Goal: Task Accomplishment & Management: Use online tool/utility

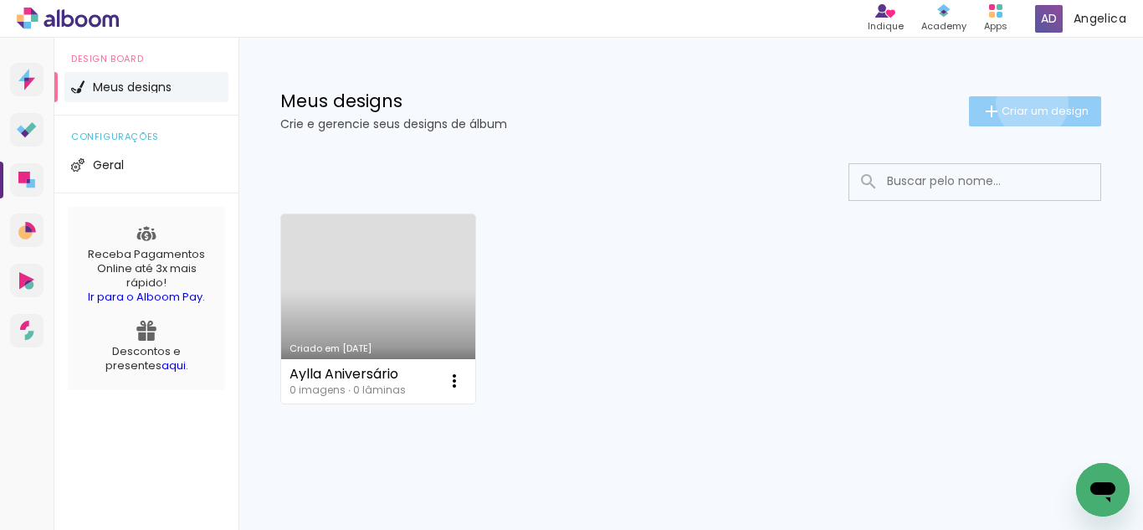
click at [1017, 105] on span "Criar um design" at bounding box center [1045, 110] width 87 height 11
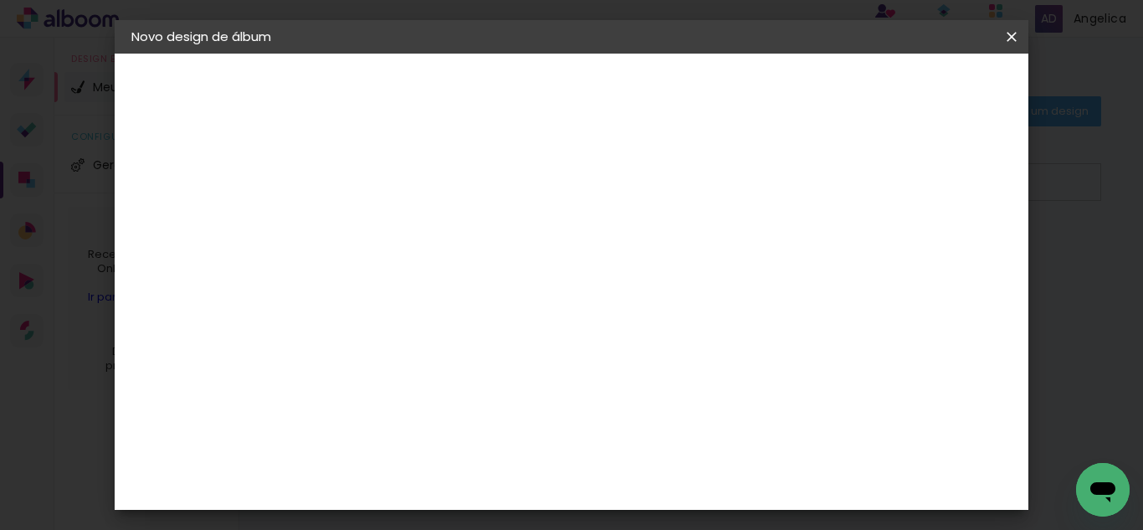
click at [405, 218] on input at bounding box center [405, 225] width 0 height 26
type input "[DATE]"
type paper-input "[DATE]"
click at [0, 0] on slot "Avançar" at bounding box center [0, 0] width 0 height 0
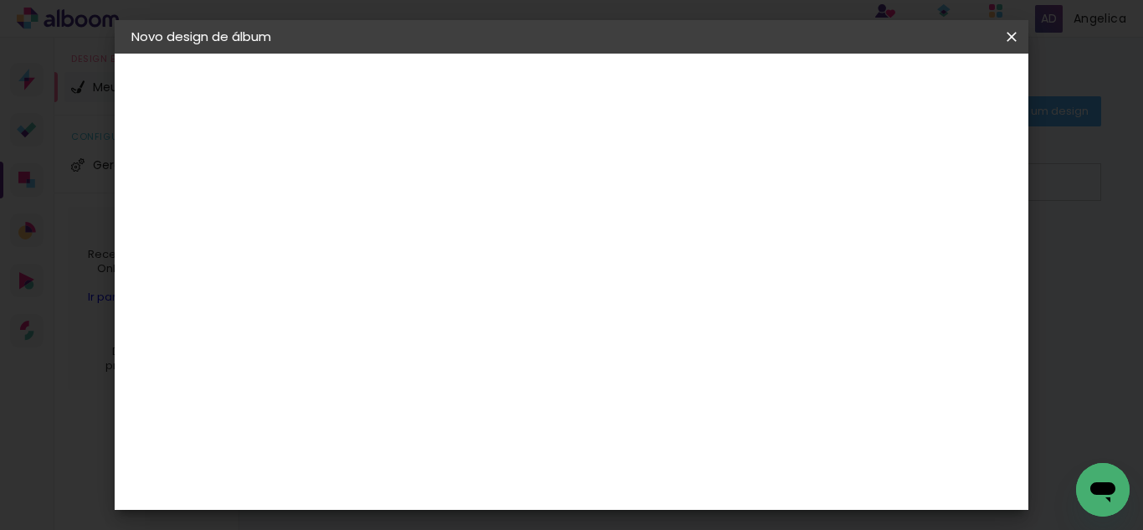
click at [1032, 170] on iron-overlay-backdrop at bounding box center [571, 265] width 1143 height 530
click at [718, 174] on div at bounding box center [637, 179] width 161 height 22
click at [718, 156] on paper-item "Tamanho Livre" at bounding box center [637, 146] width 161 height 37
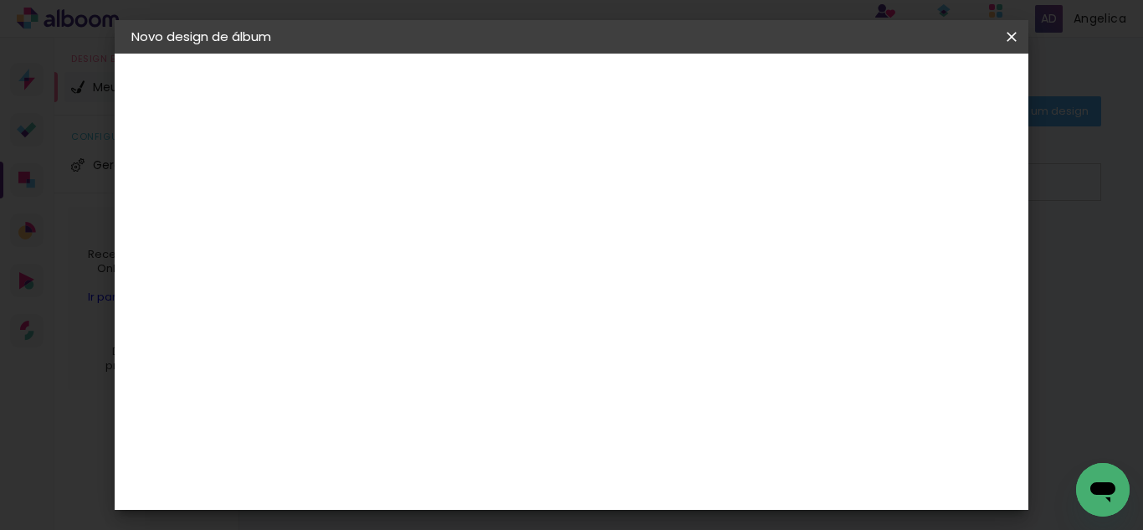
click at [532, 219] on input at bounding box center [447, 210] width 169 height 21
type input "Elite"
type paper-input "Elite"
click at [664, 346] on div "Sugerir uma encadernadora" at bounding box center [613, 349] width 104 height 27
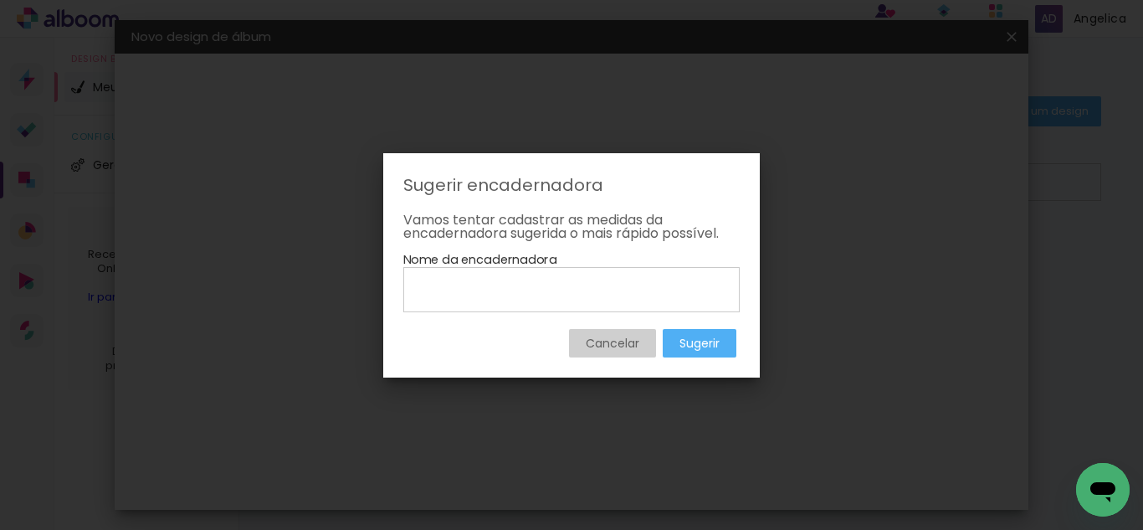
click at [658, 347] on div "Cancelar Sugerir" at bounding box center [571, 334] width 336 height 45
click at [649, 344] on paper-button "Cancelar" at bounding box center [612, 343] width 87 height 28
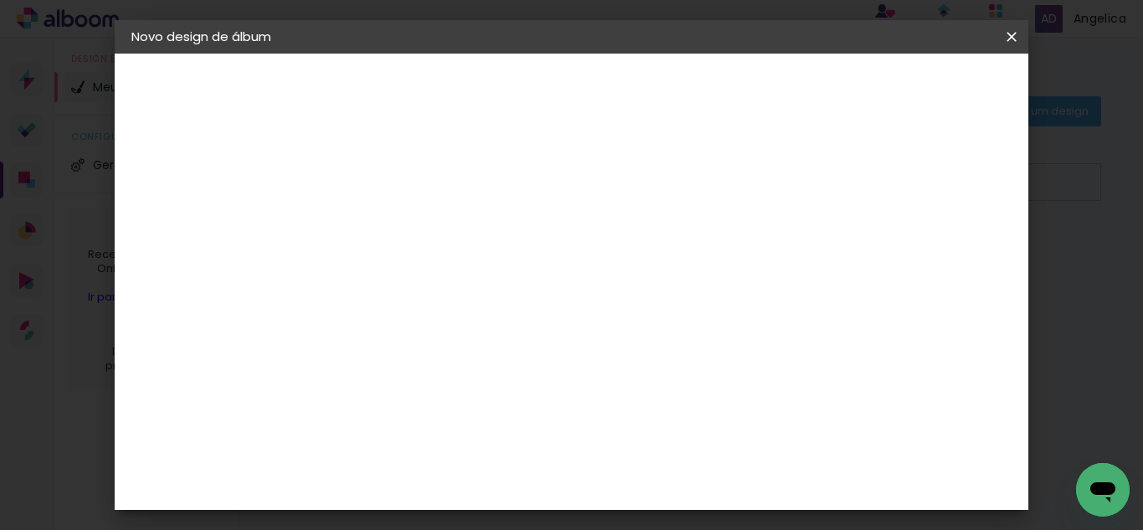
click at [674, 249] on paper-item "Tamanho Livre" at bounding box center [599, 254] width 149 height 37
click at [0, 0] on slot "Avançar" at bounding box center [0, 0] width 0 height 0
click at [547, 265] on span "30" at bounding box center [544, 261] width 28 height 25
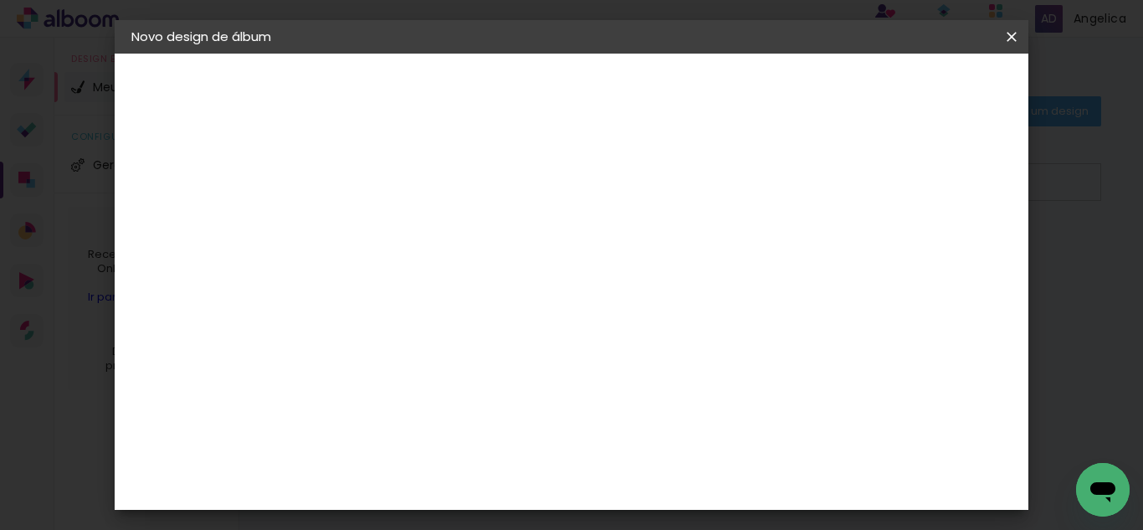
click at [543, 264] on span "30" at bounding box center [544, 261] width 28 height 25
click at [177, 104] on div "1. Informações Preenchendo título... [DATE] 2. Especificações Fornecedor Escolh…" at bounding box center [224, 79] width 218 height 50
click at [206, 211] on div "Tamanho livre" at bounding box center [196, 206] width 58 height 23
click at [674, 264] on paper-item "Tamanho Livre" at bounding box center [599, 254] width 149 height 37
click at [553, 254] on iron-icon at bounding box center [543, 254] width 20 height 20
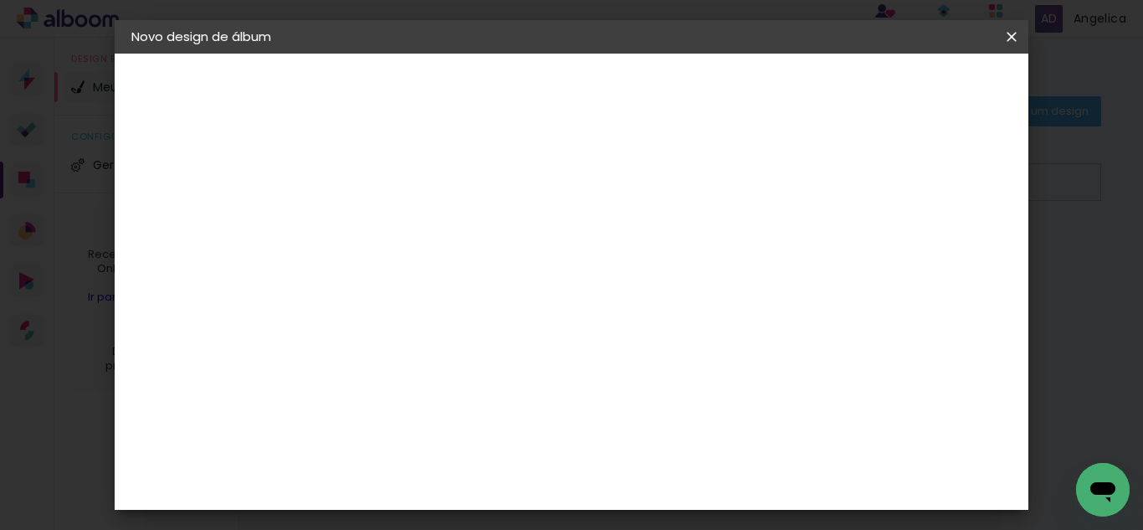
click at [0, 0] on slot "Avançar" at bounding box center [0, 0] width 0 height 0
click at [210, 177] on div "2. Especificações" at bounding box center [222, 172] width 183 height 20
click at [142, 162] on iron-icon at bounding box center [141, 172] width 20 height 20
click at [143, 167] on iron-icon at bounding box center [141, 172] width 20 height 20
click at [174, 105] on div "1. Informações Preenchendo título... [DATE]" at bounding box center [222, 110] width 183 height 62
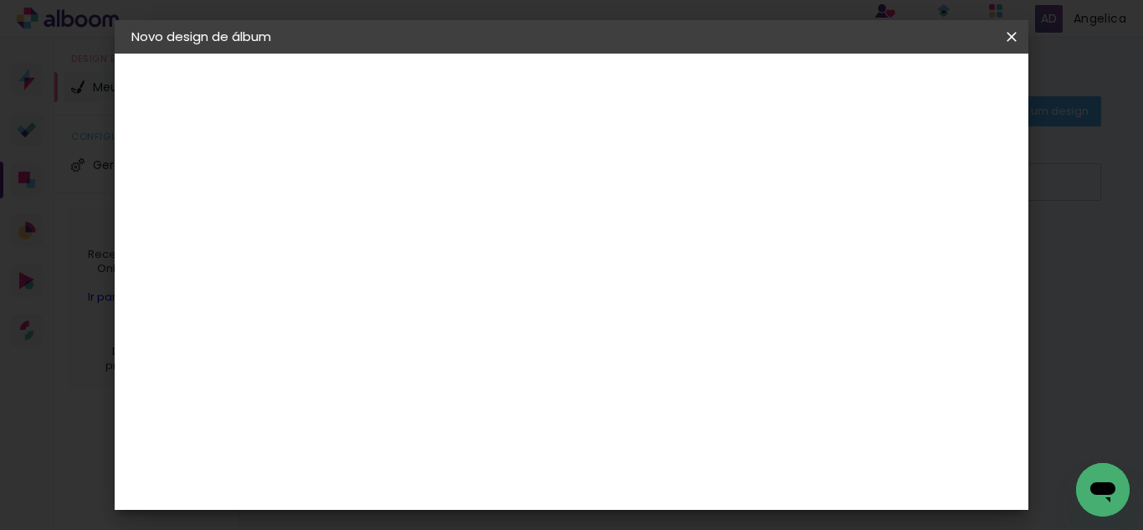
click at [200, 91] on div "1. Informações" at bounding box center [222, 89] width 183 height 20
click at [1017, 32] on iron-icon at bounding box center [1012, 36] width 20 height 17
click at [1012, 35] on iron-icon at bounding box center [1012, 36] width 20 height 17
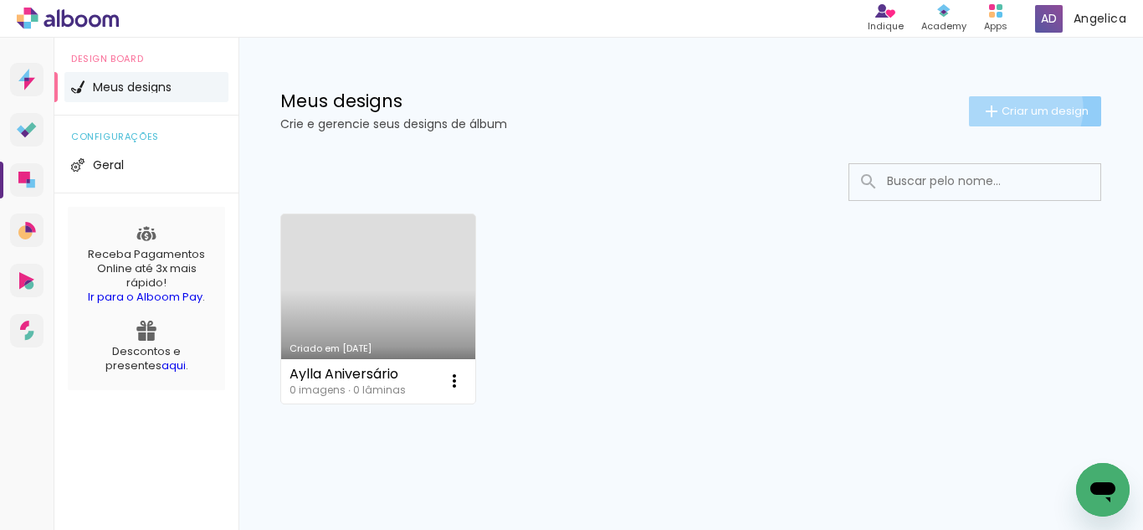
click at [1008, 108] on span "Criar um design" at bounding box center [1045, 110] width 87 height 11
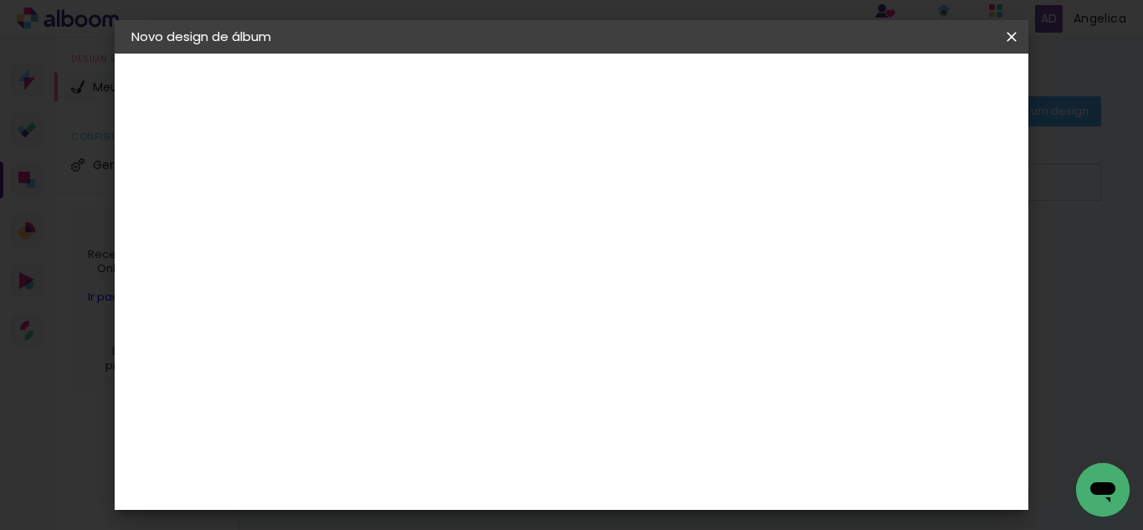
click at [0, 0] on slot "Voltar" at bounding box center [0, 0] width 0 height 0
click at [499, 322] on input "Elite" at bounding box center [431, 318] width 136 height 21
type input "E"
type input "lu"
type paper-input "lu"
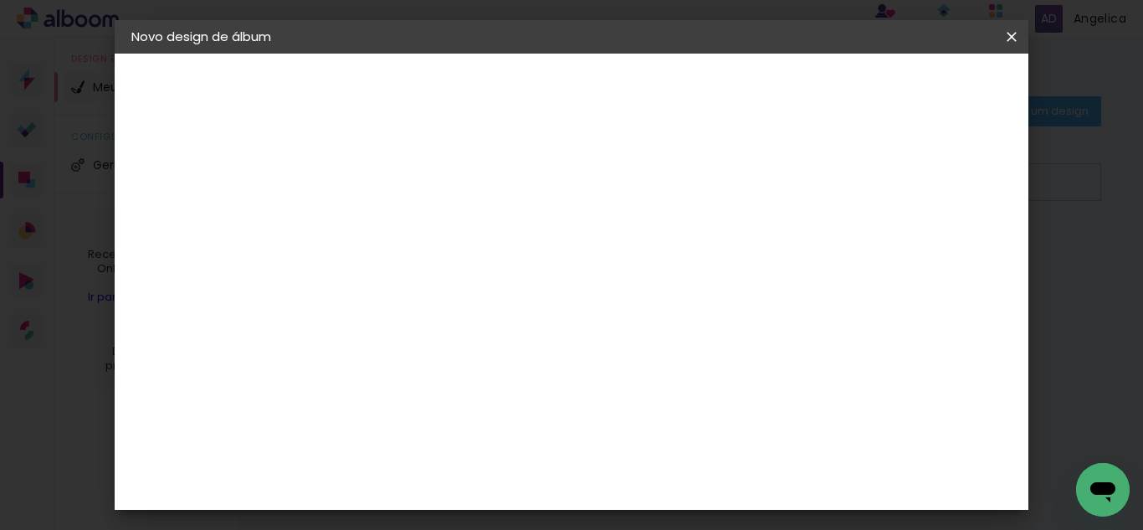
click at [507, 426] on paper-item "Lumière Imagem" at bounding box center [435, 422] width 156 height 44
click at [449, 413] on div "Lumière Imagem" at bounding box center [420, 421] width 55 height 27
click at [0, 0] on slot "Avançar" at bounding box center [0, 0] width 0 height 0
click at [490, 281] on iron-icon at bounding box center [480, 291] width 20 height 20
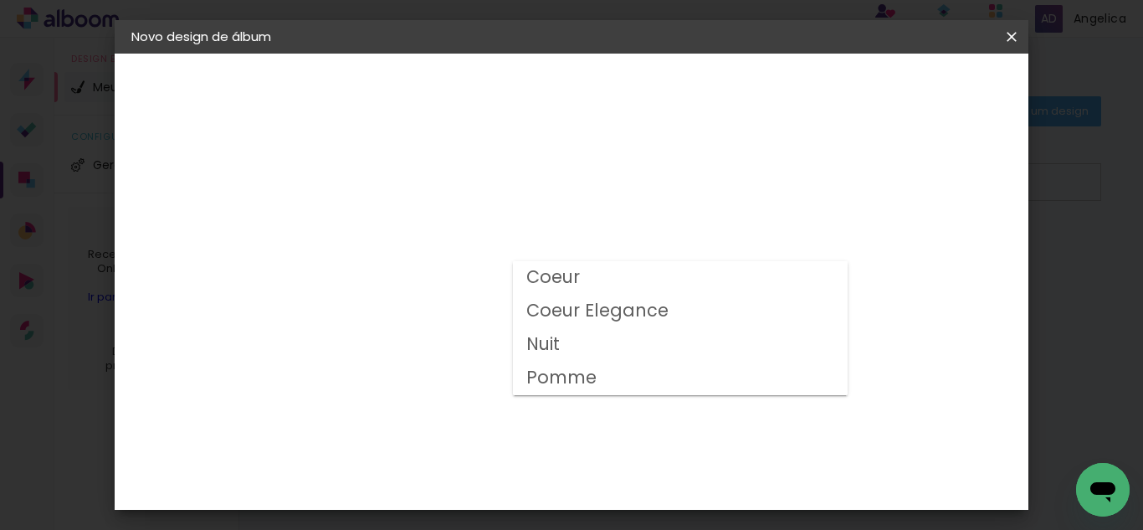
click at [798, 346] on paper-item "Nuit" at bounding box center [680, 344] width 335 height 33
type input "Nuit"
click at [635, 357] on span "20.3 × 40.6 cm" at bounding box center [607, 379] width 55 height 44
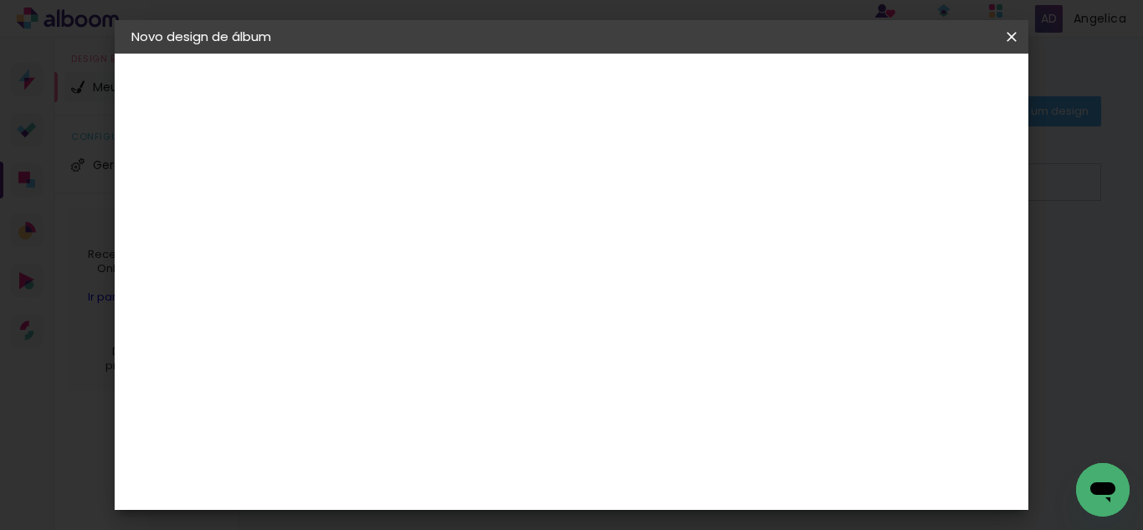
click at [0, 0] on slot "Avançar" at bounding box center [0, 0] width 0 height 0
click at [518, 333] on div at bounding box center [482, 332] width 72 height 47
click at [700, 89] on span "Iniciar design" at bounding box center [681, 94] width 38 height 23
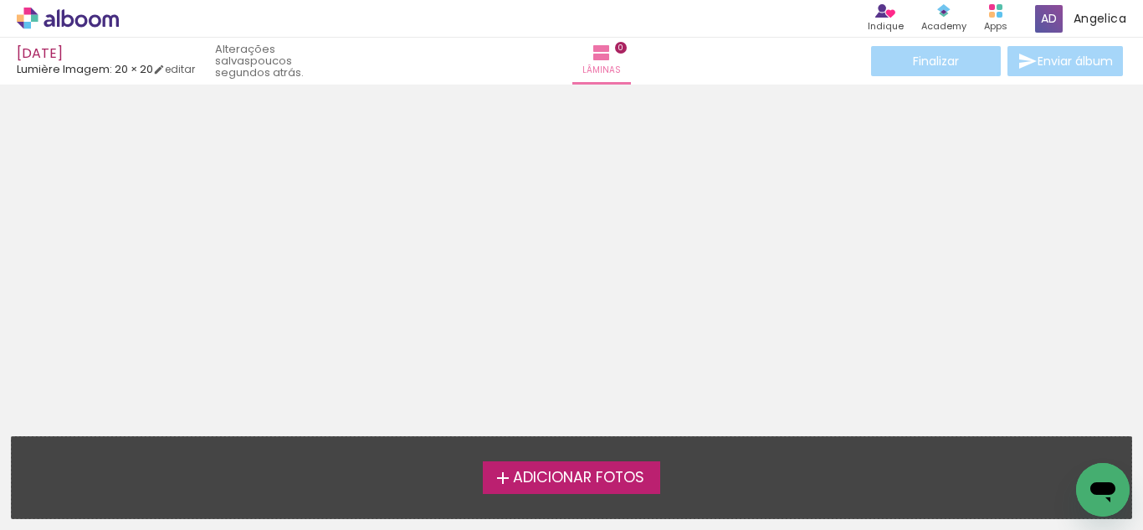
click at [605, 482] on span "Adicionar Fotos" at bounding box center [578, 477] width 131 height 15
click at [0, 0] on input "file" at bounding box center [0, 0] width 0 height 0
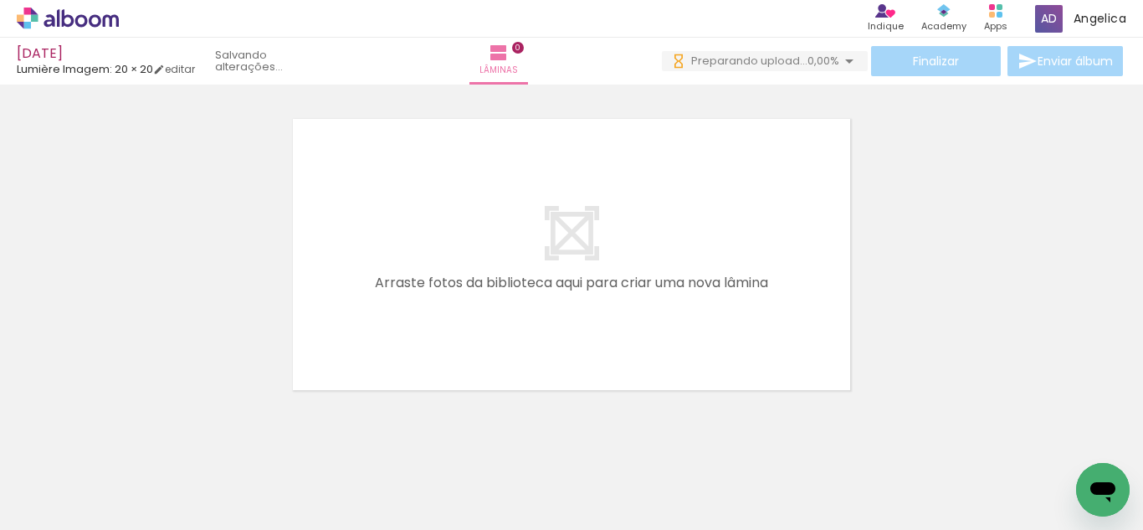
click at [24, 275] on div at bounding box center [571, 233] width 1143 height 329
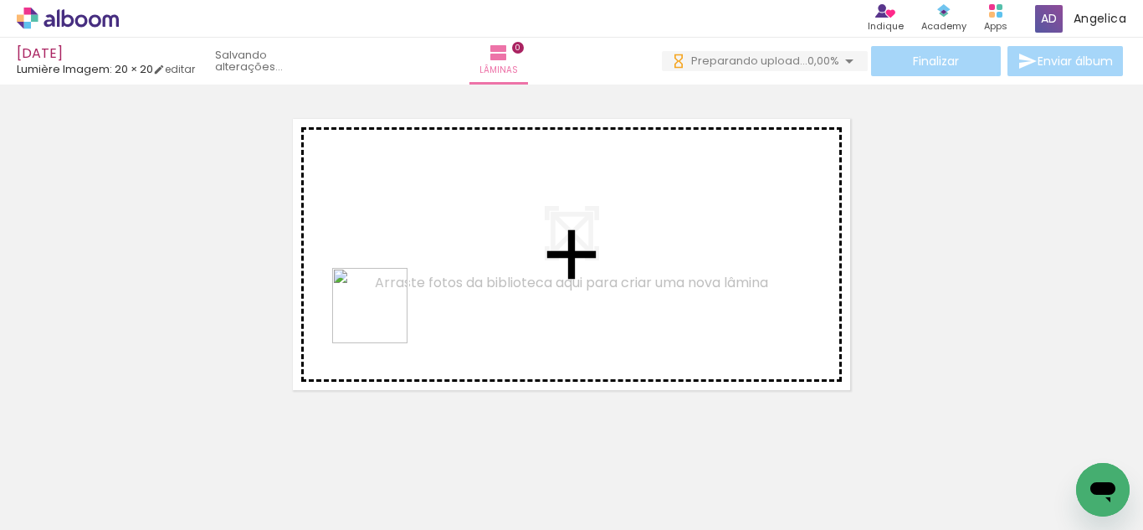
drag, startPoint x: 280, startPoint y: 495, endPoint x: 404, endPoint y: 296, distance: 234.3
click at [404, 296] on quentale-workspace at bounding box center [571, 265] width 1143 height 530
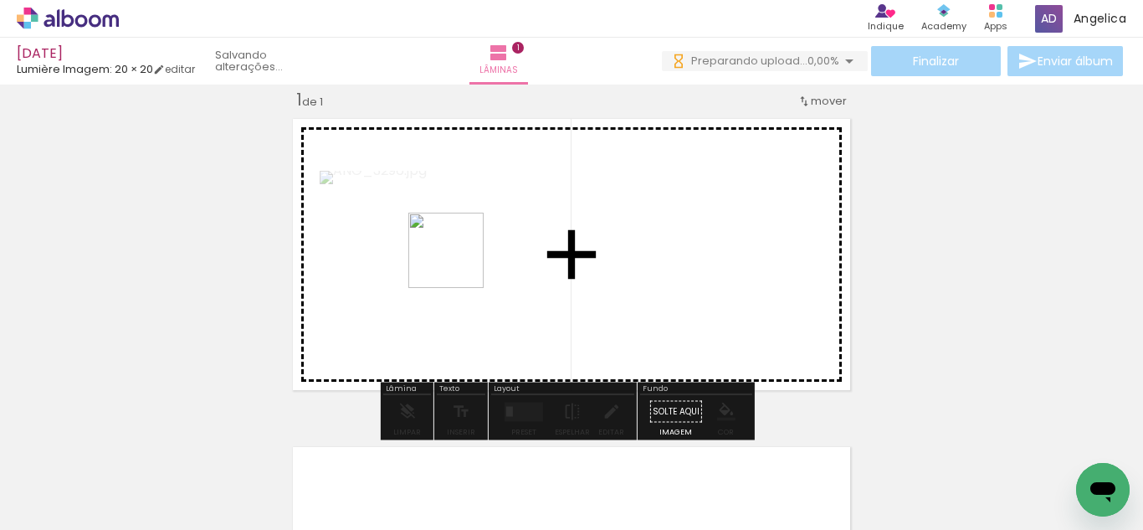
drag, startPoint x: 356, startPoint y: 486, endPoint x: 459, endPoint y: 263, distance: 246.4
click at [459, 263] on quentale-workspace at bounding box center [571, 265] width 1143 height 530
drag, startPoint x: 444, startPoint y: 459, endPoint x: 505, endPoint y: 254, distance: 213.7
click at [505, 254] on quentale-workspace at bounding box center [571, 265] width 1143 height 530
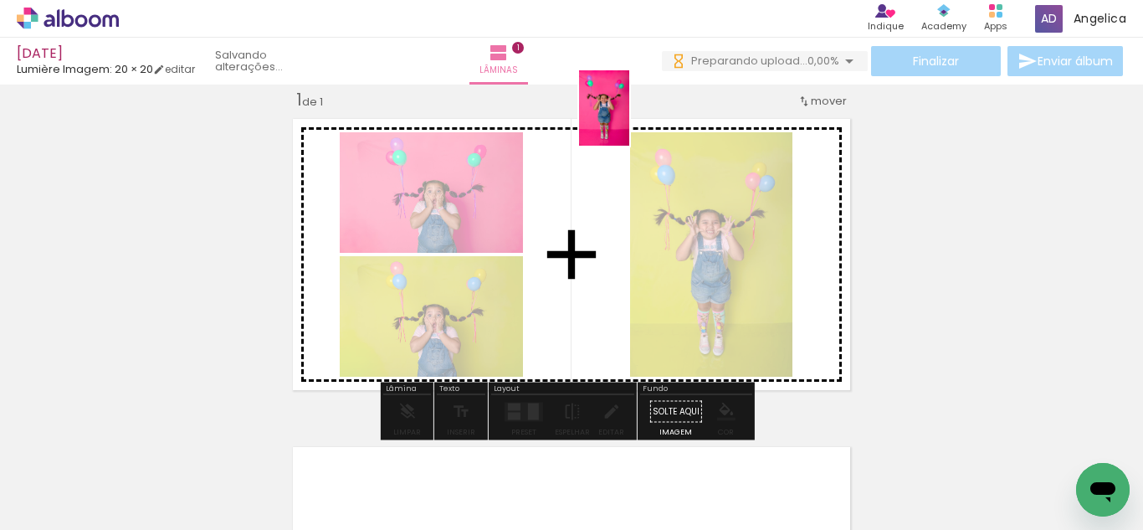
drag, startPoint x: 179, startPoint y: 466, endPoint x: 629, endPoint y: 121, distance: 567.6
click at [629, 121] on quentale-workspace at bounding box center [571, 265] width 1143 height 530
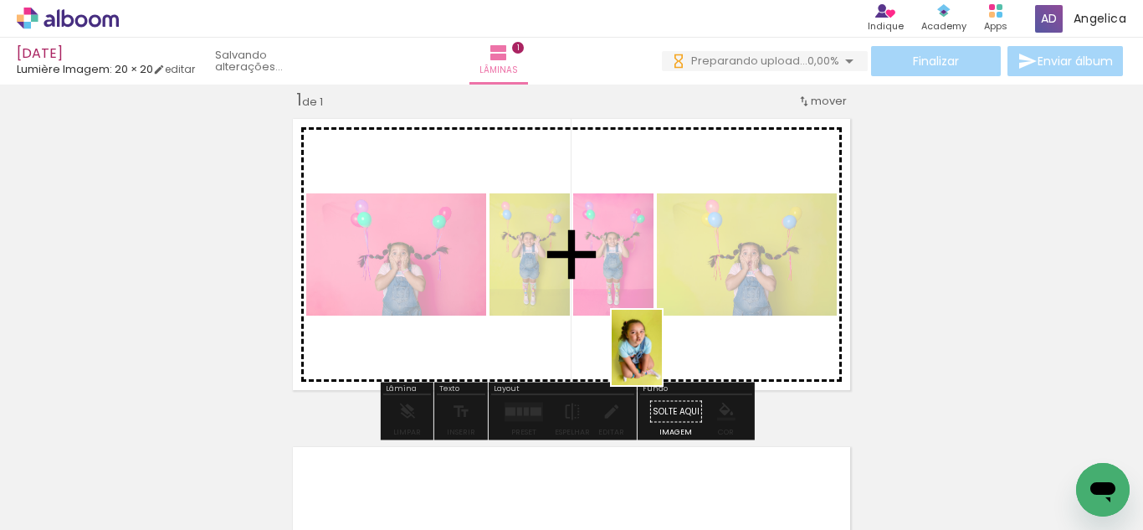
drag, startPoint x: 921, startPoint y: 492, endPoint x: 657, endPoint y: 345, distance: 302.7
click at [657, 345] on quentale-workspace at bounding box center [571, 265] width 1143 height 530
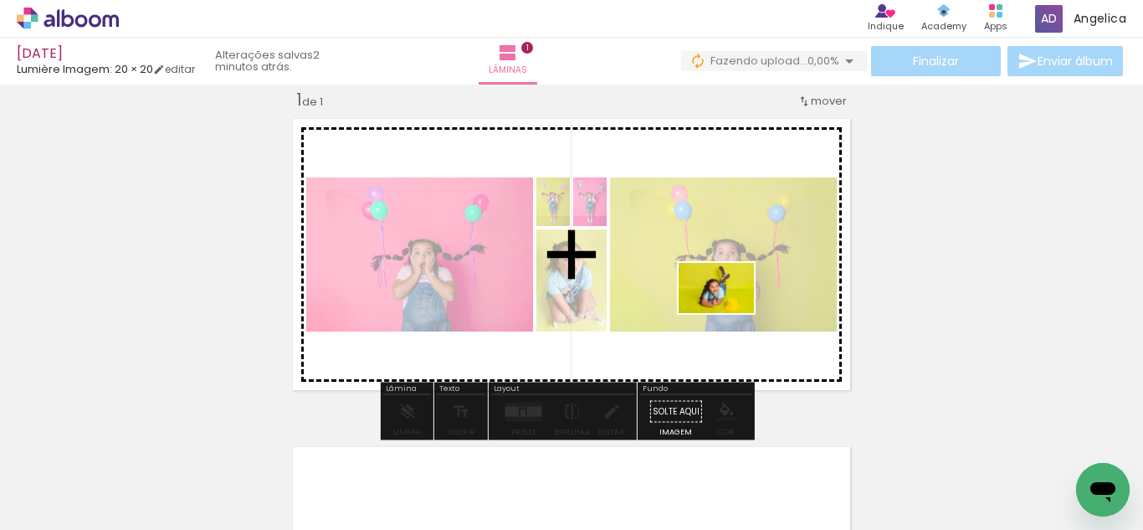
drag, startPoint x: 842, startPoint y: 490, endPoint x: 729, endPoint y: 313, distance: 209.6
click at [729, 313] on quentale-workspace at bounding box center [571, 265] width 1143 height 530
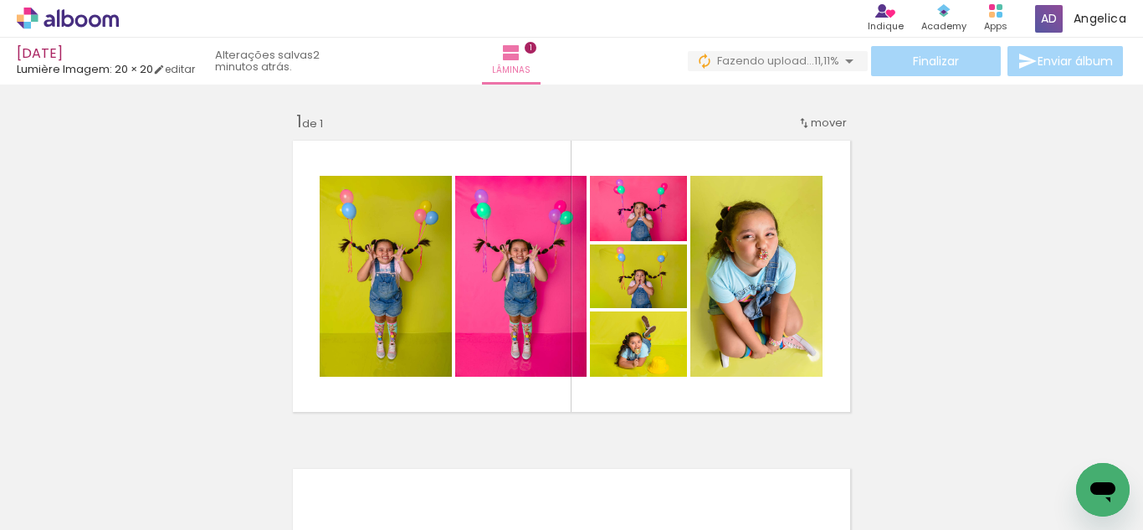
click at [969, 249] on div "Inserir lâmina 1 de 1" at bounding box center [571, 418] width 1143 height 657
